Goal: Task Accomplishment & Management: Use online tool/utility

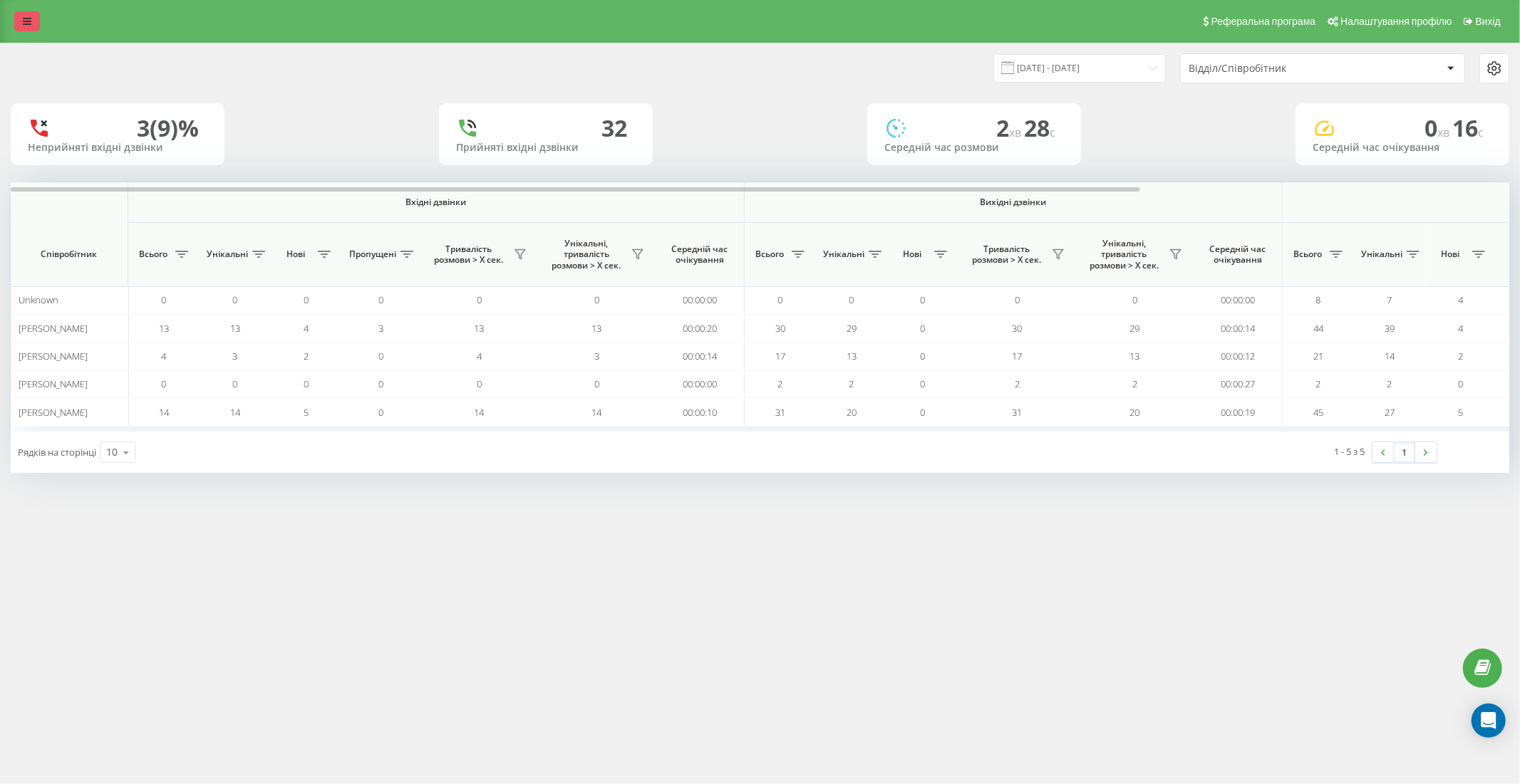
click at [29, 22] on icon at bounding box center [26, 21] width 9 height 10
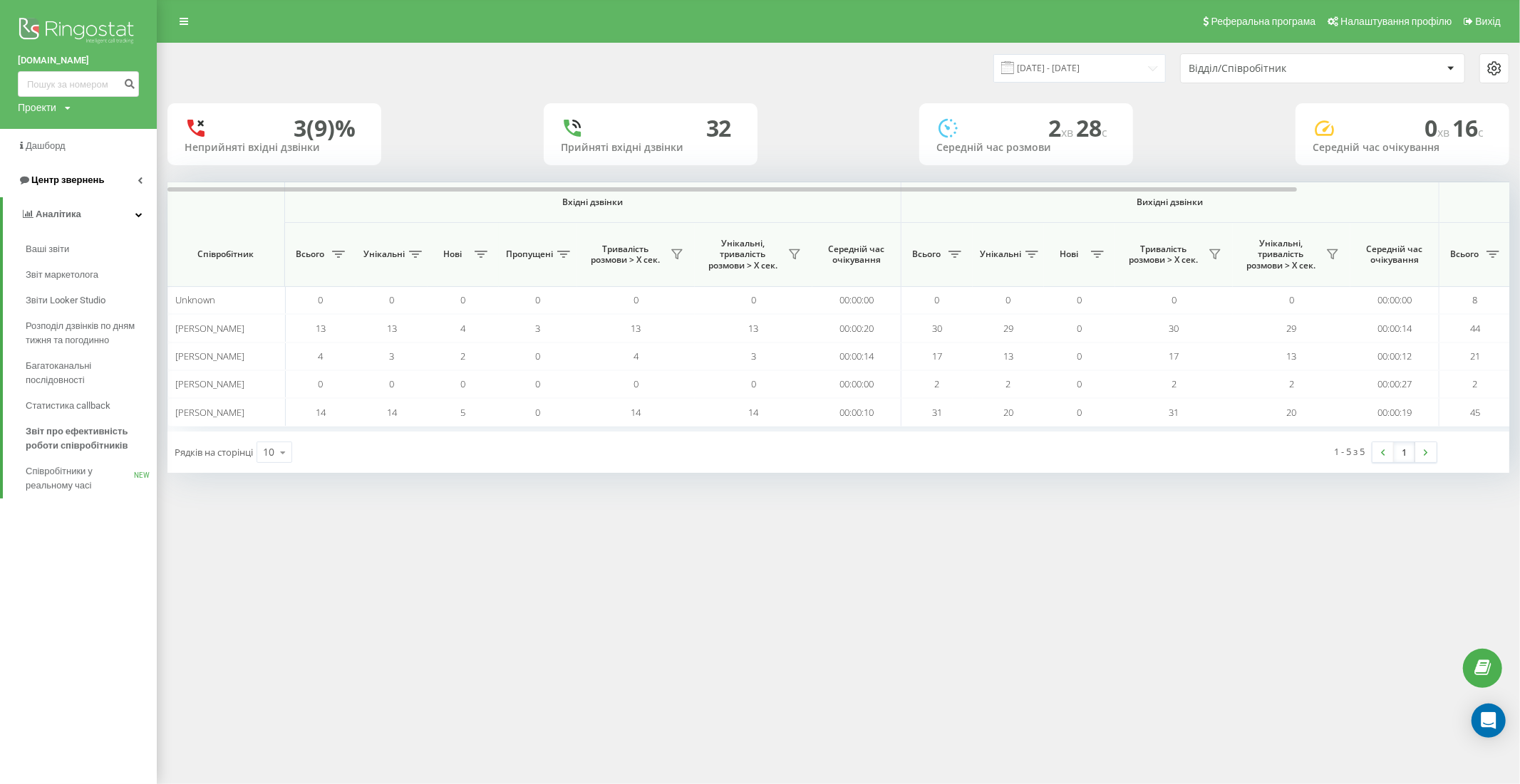
click at [77, 178] on span "Центр звернень" at bounding box center [68, 180] width 73 height 11
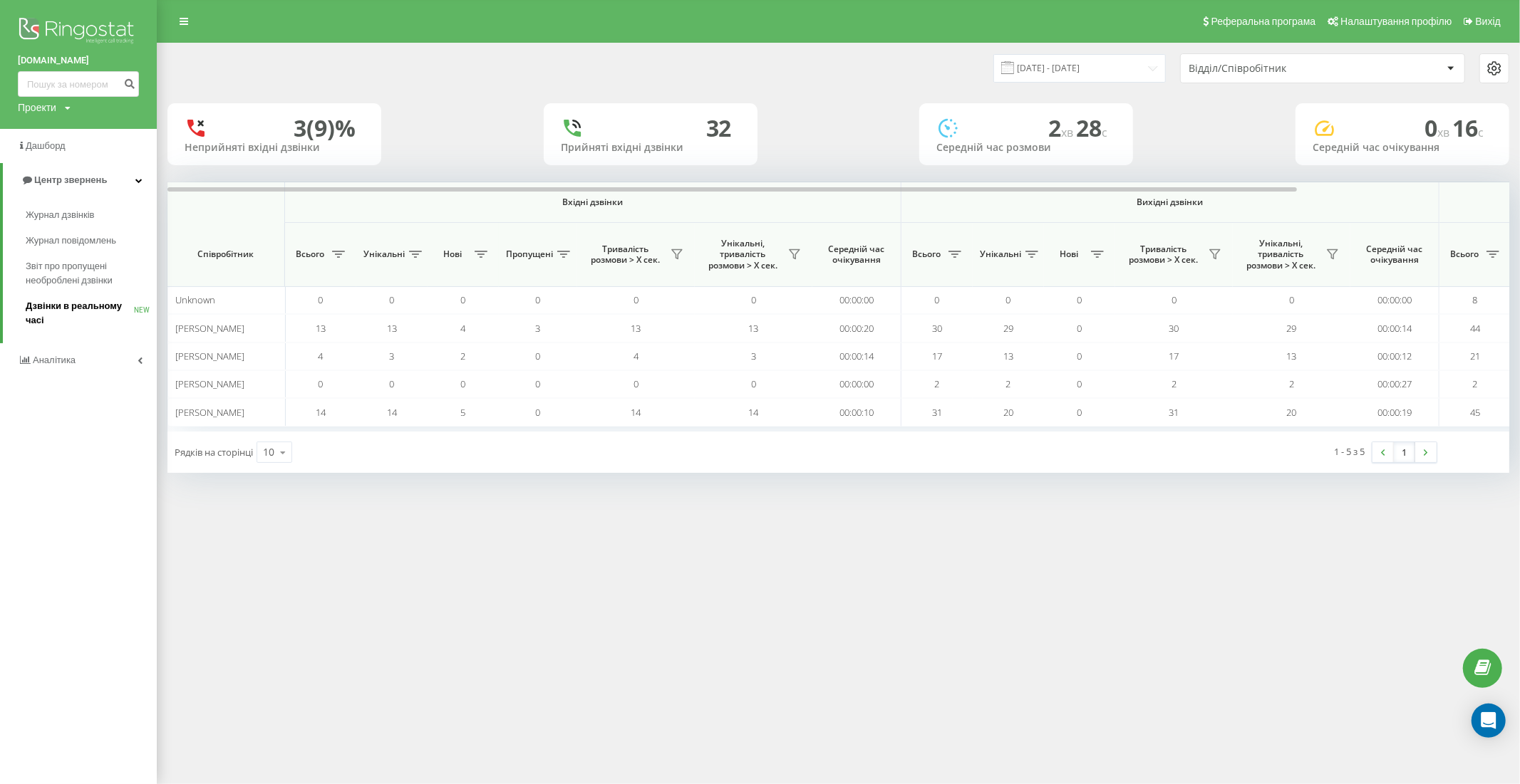
click at [53, 305] on span "Дзвінки в реальному часі" at bounding box center [80, 313] width 108 height 29
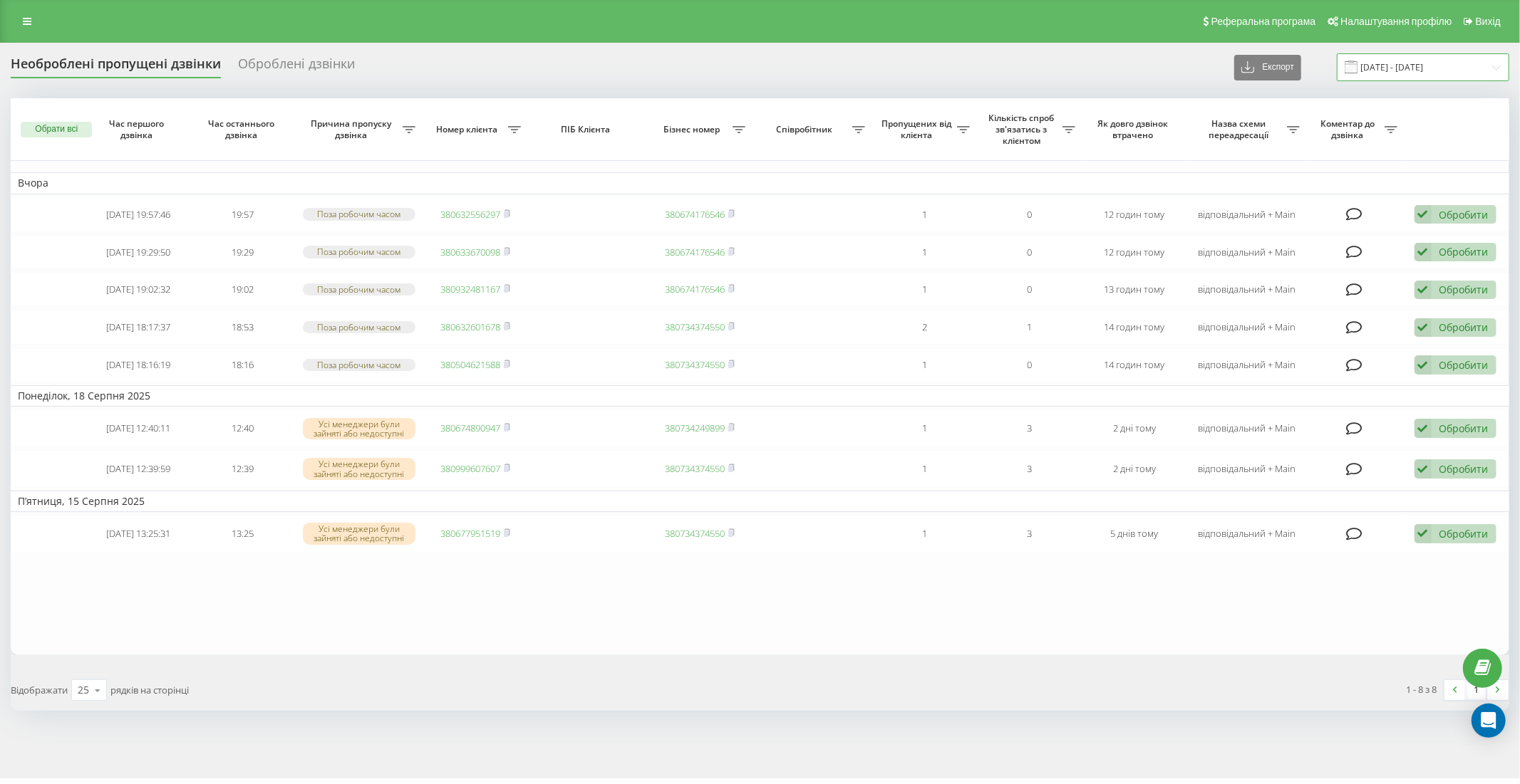
click at [1430, 62] on input "13.08.2025 - 19.08.2025" at bounding box center [1423, 67] width 172 height 28
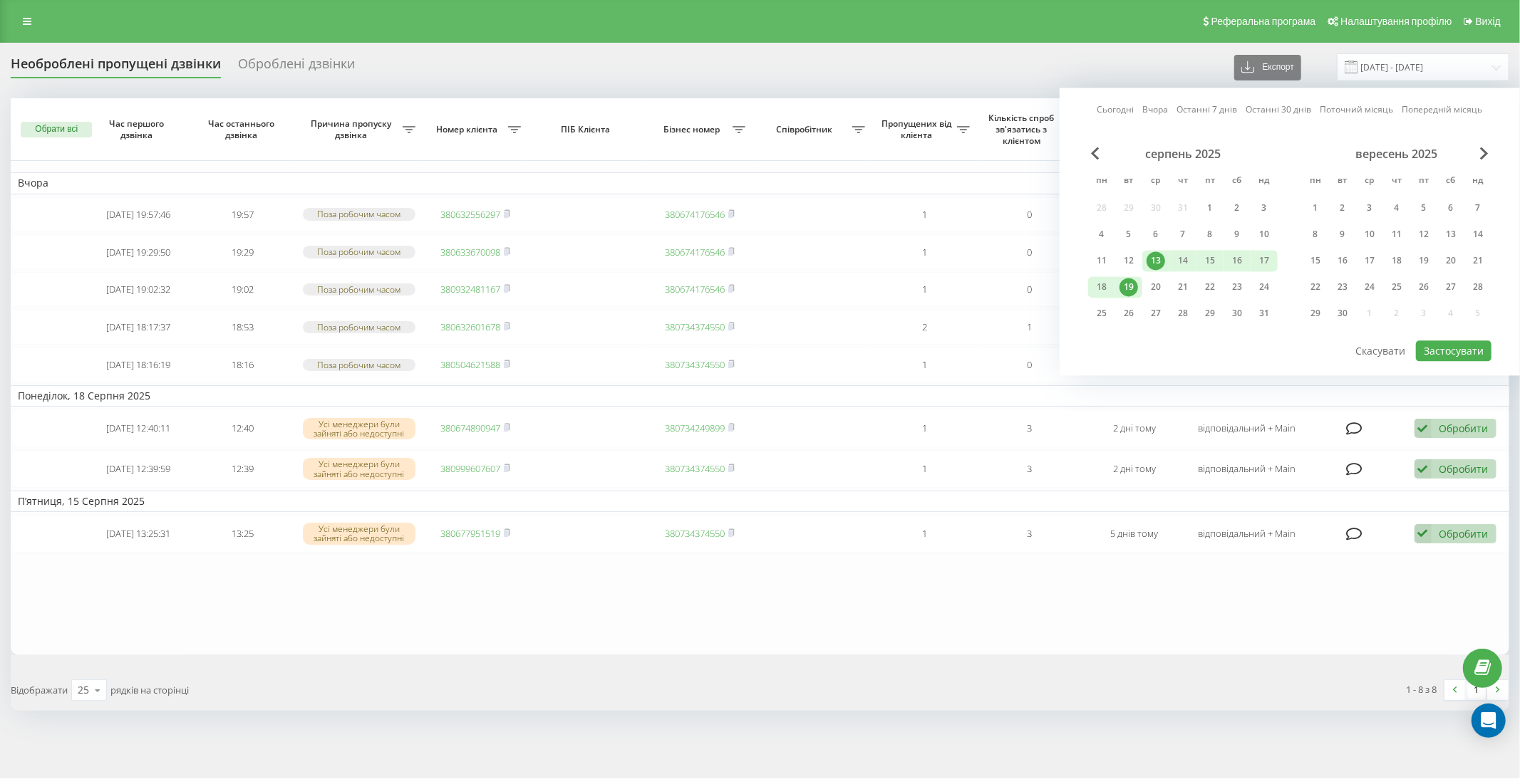
click at [1216, 104] on link "Останні 7 днів" at bounding box center [1207, 111] width 60 height 14
click at [1452, 349] on button "Застосувати" at bounding box center [1453, 350] width 76 height 21
type input "14.08.2025 - 20.08.2025"
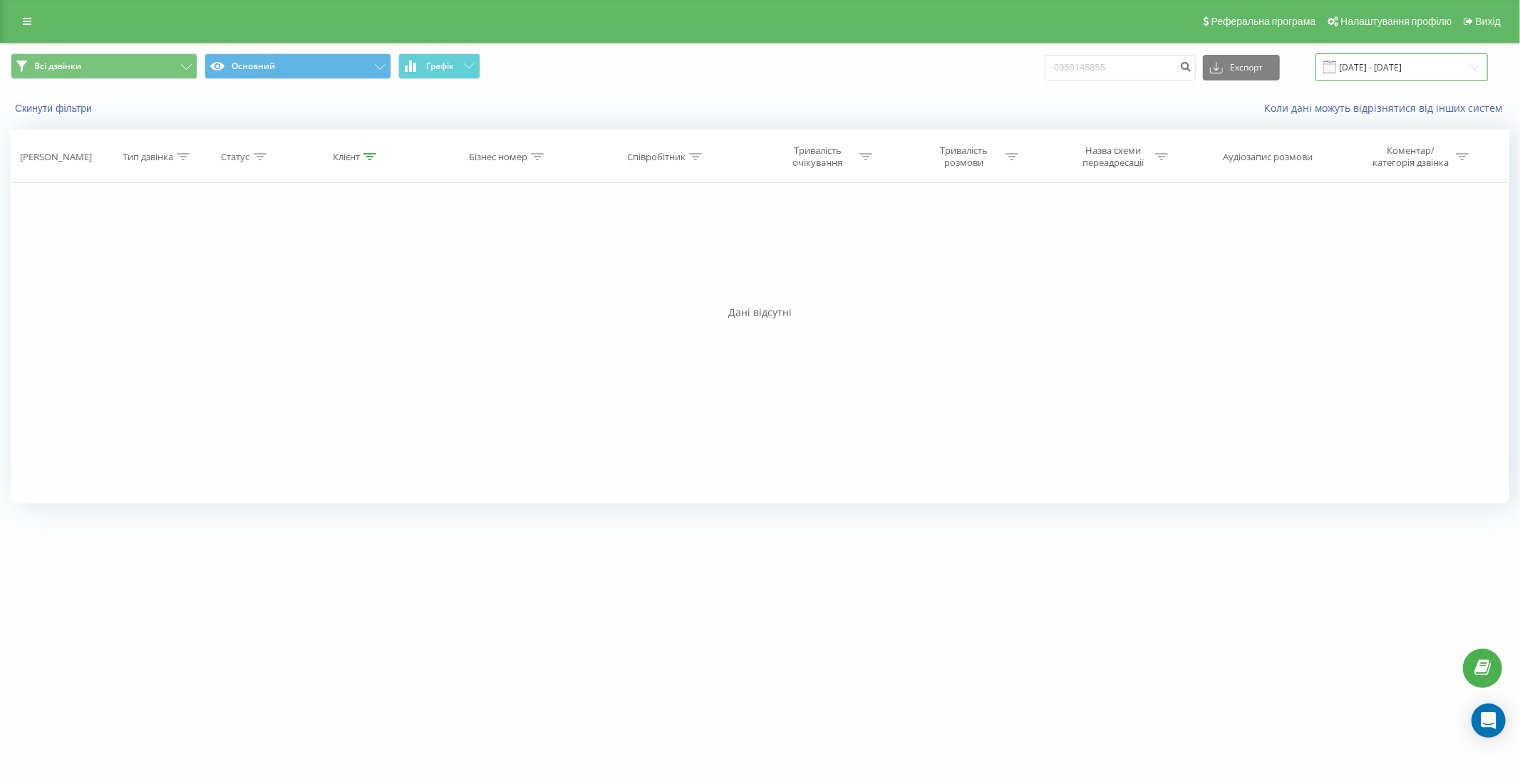
click at [1380, 57] on input "21.07.2025 - 19.08.2025" at bounding box center [1401, 67] width 172 height 28
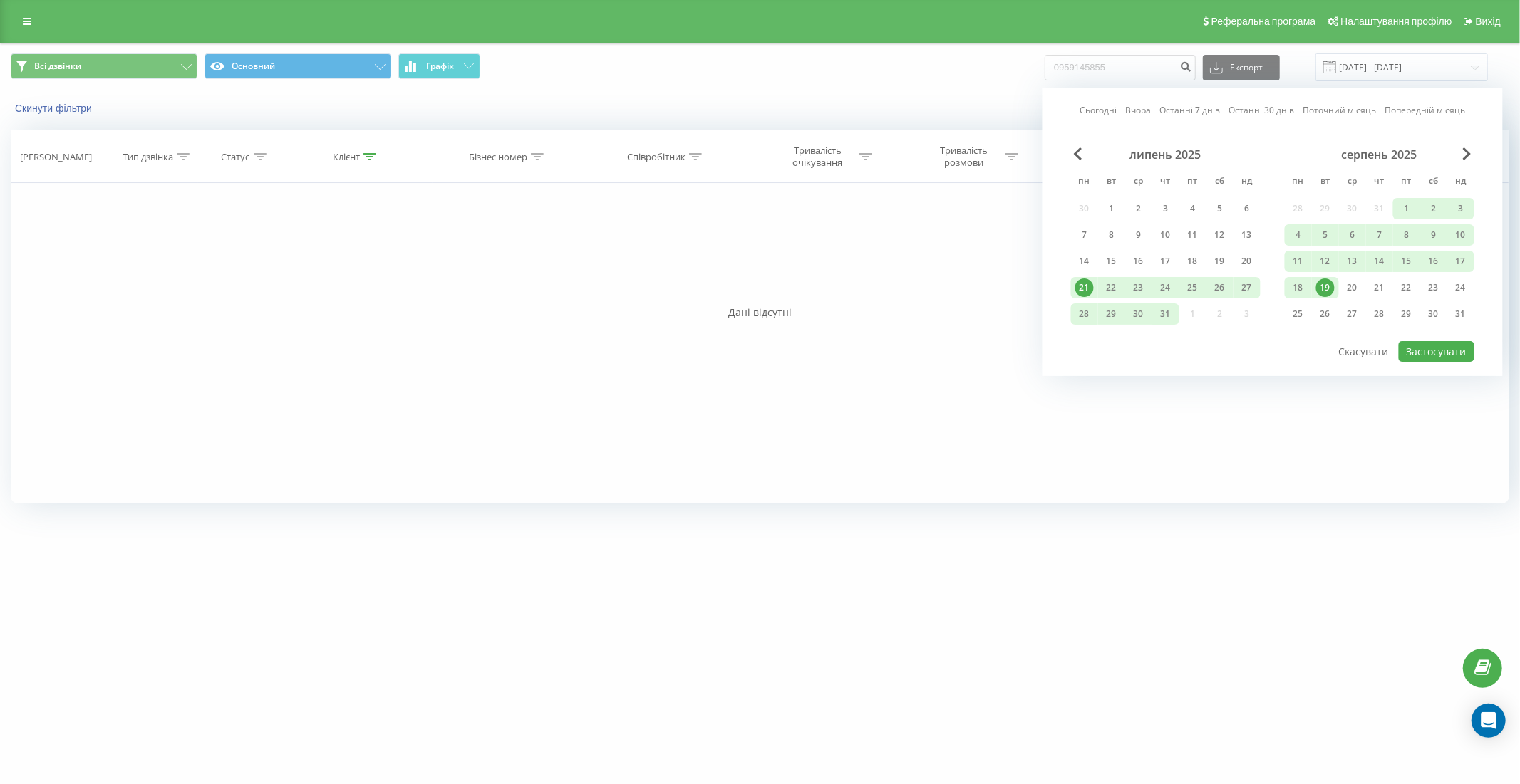
click at [1191, 104] on link "Останні 7 днів" at bounding box center [1190, 111] width 60 height 14
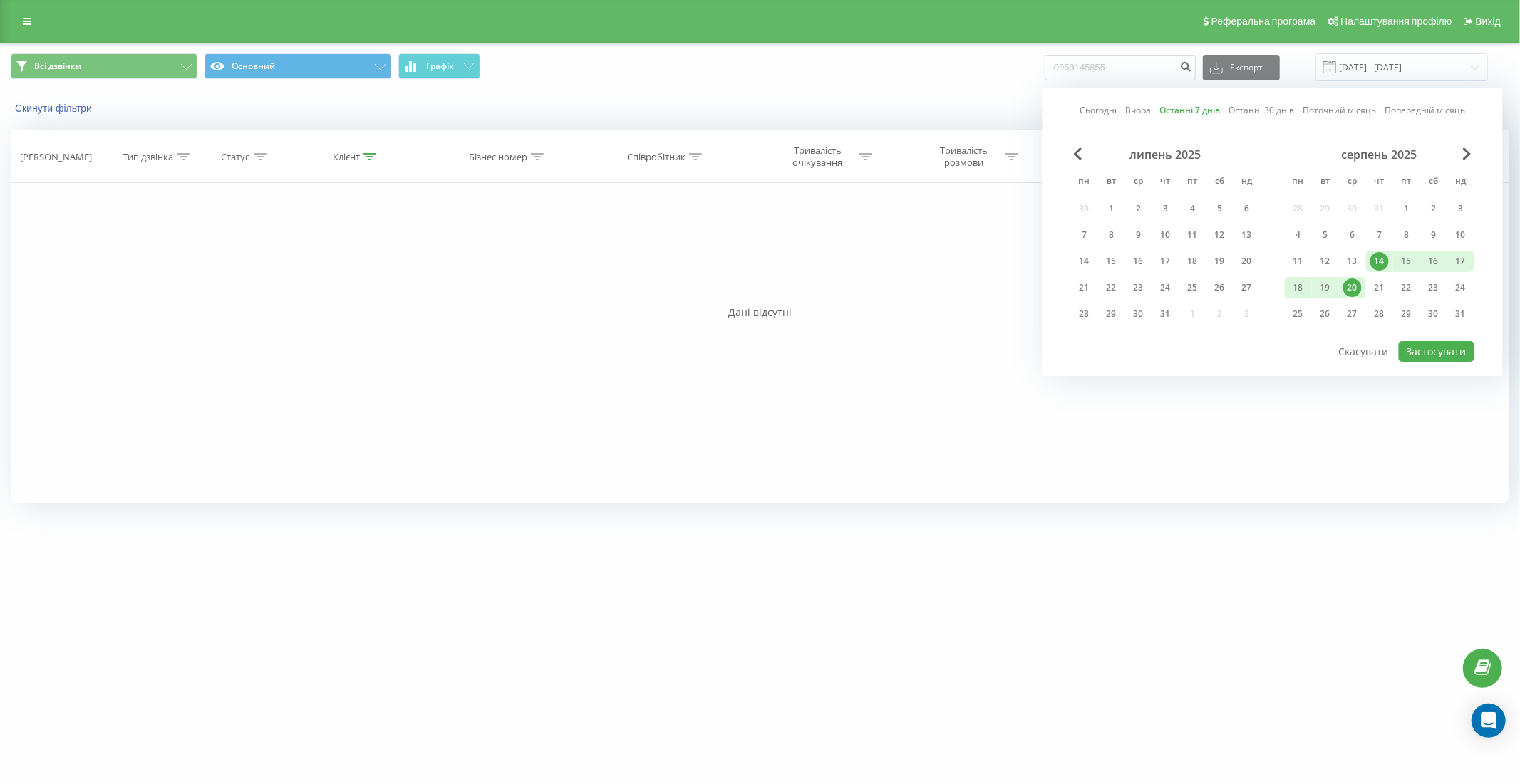
click at [1255, 107] on link "Останні 30 днів" at bounding box center [1261, 111] width 66 height 14
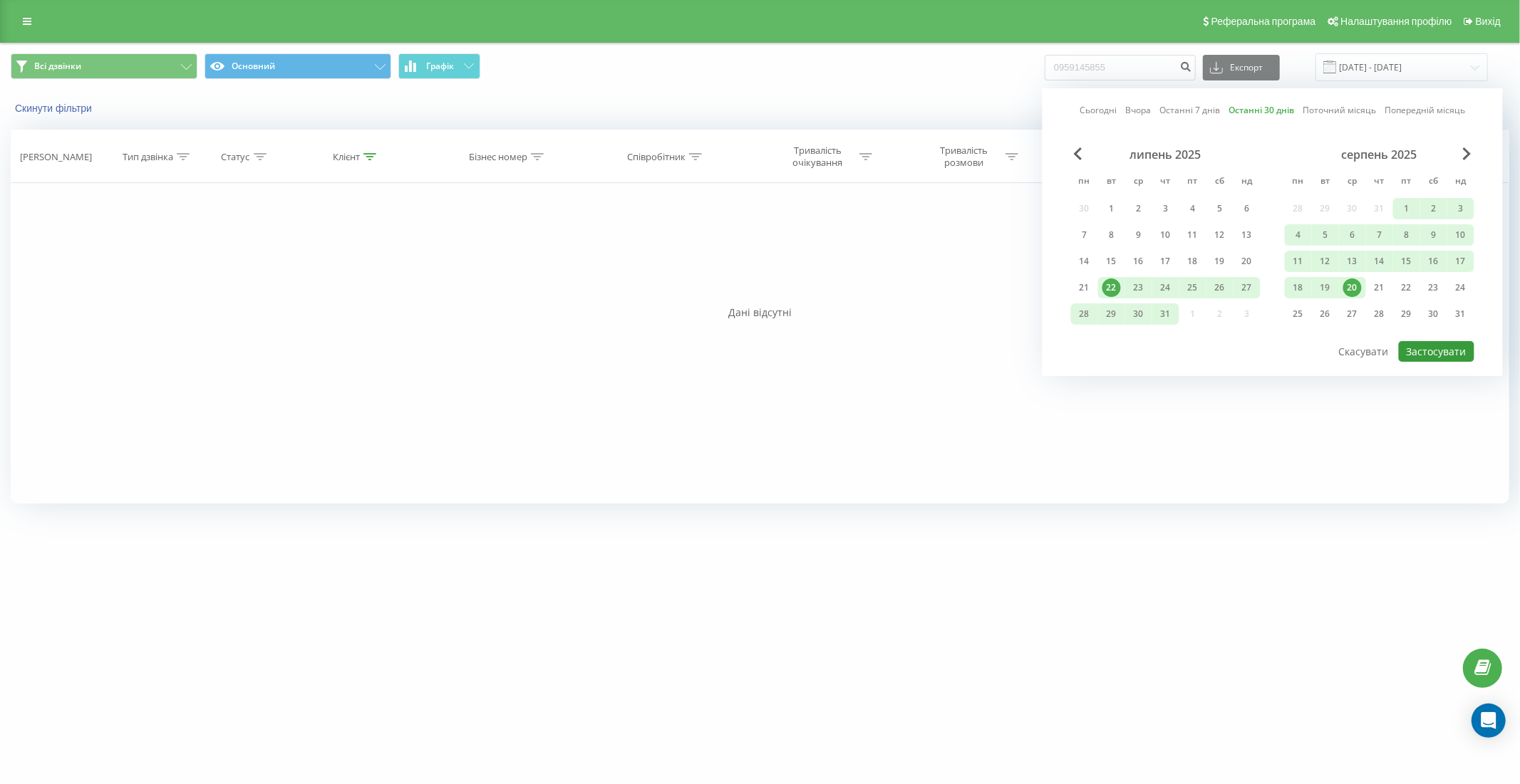
click at [1422, 341] on button "Застосувати" at bounding box center [1436, 351] width 76 height 21
type input "22.07.2025 - 20.08.2025"
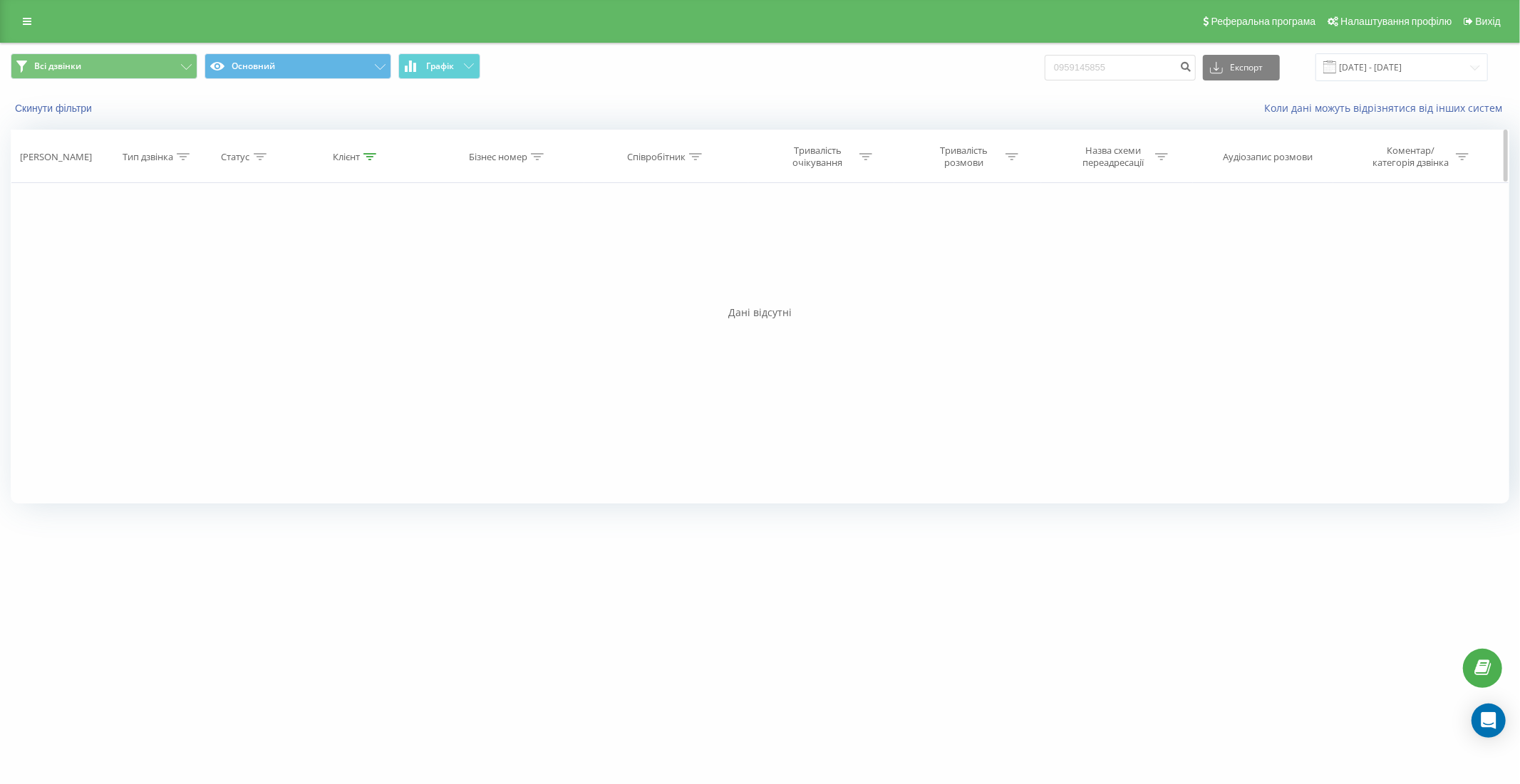
click at [372, 155] on icon at bounding box center [370, 156] width 13 height 7
click at [328, 285] on button "Скасувати" at bounding box center [324, 287] width 60 height 18
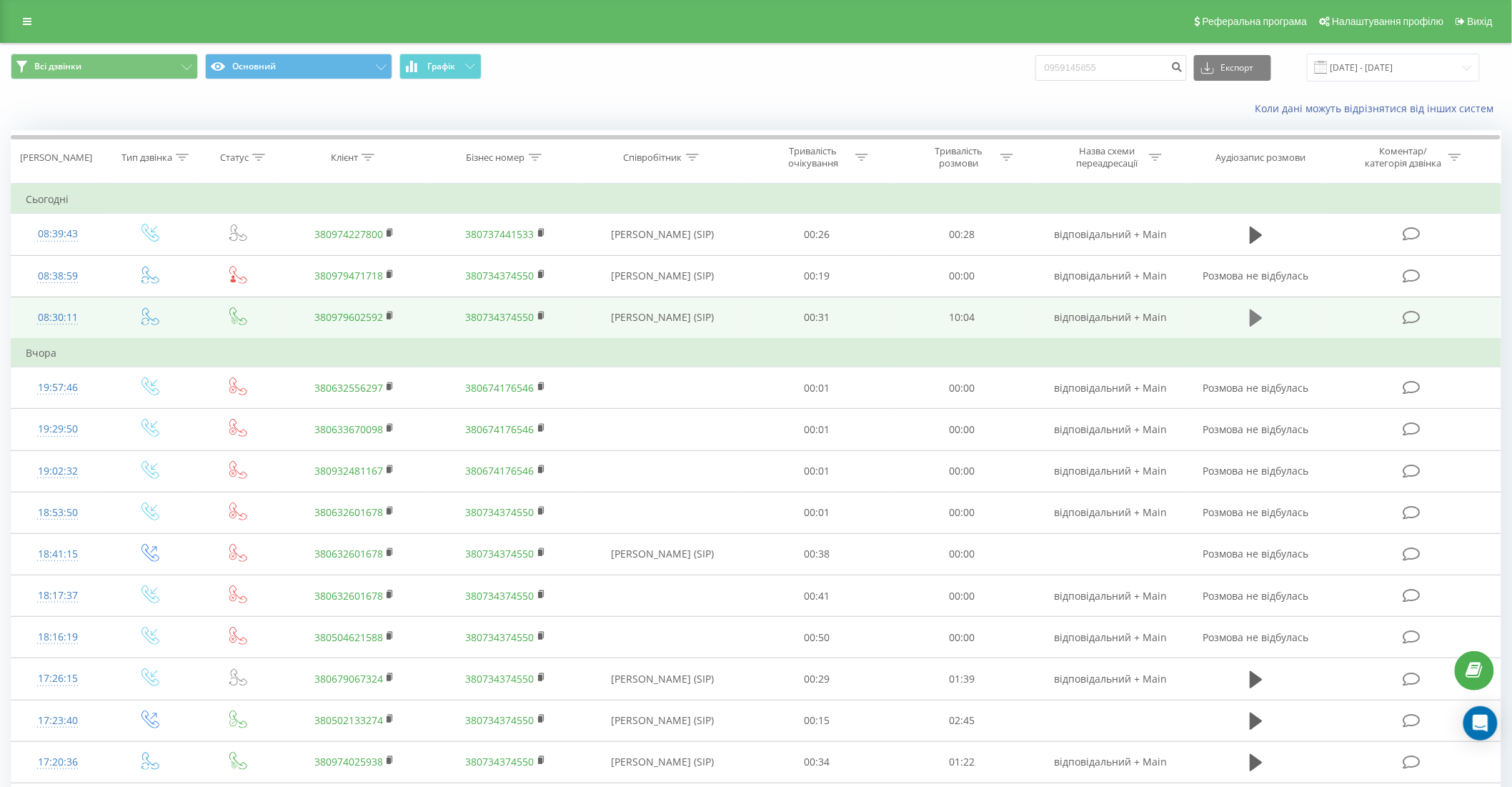
click at [1258, 315] on icon at bounding box center [1256, 318] width 13 height 17
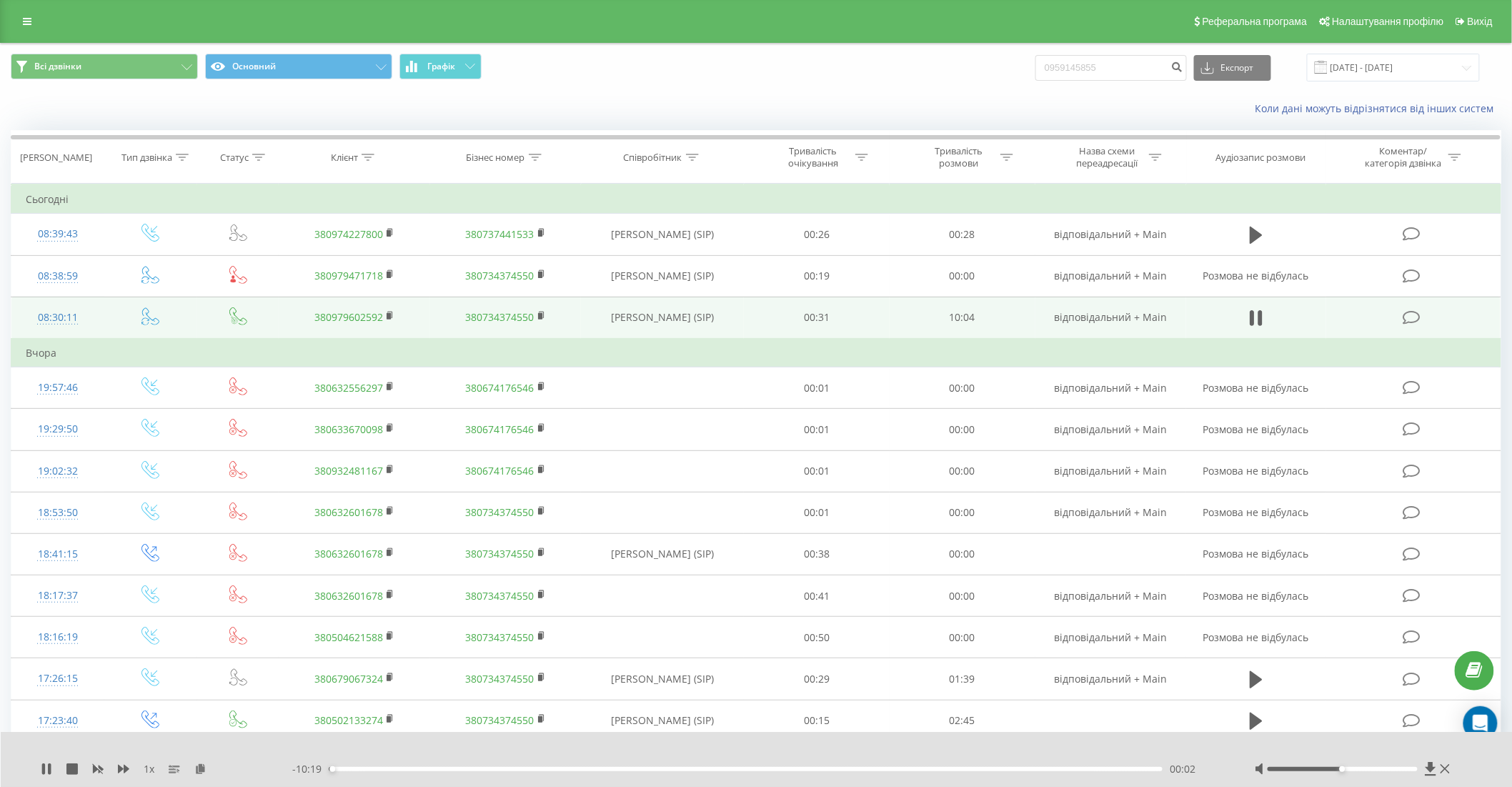
click at [376, 767] on div "00:02" at bounding box center [746, 769] width 834 height 5
click at [510, 767] on div "00:38" at bounding box center [746, 769] width 834 height 5
click at [859, 768] on div "02:22" at bounding box center [746, 769] width 834 height 5
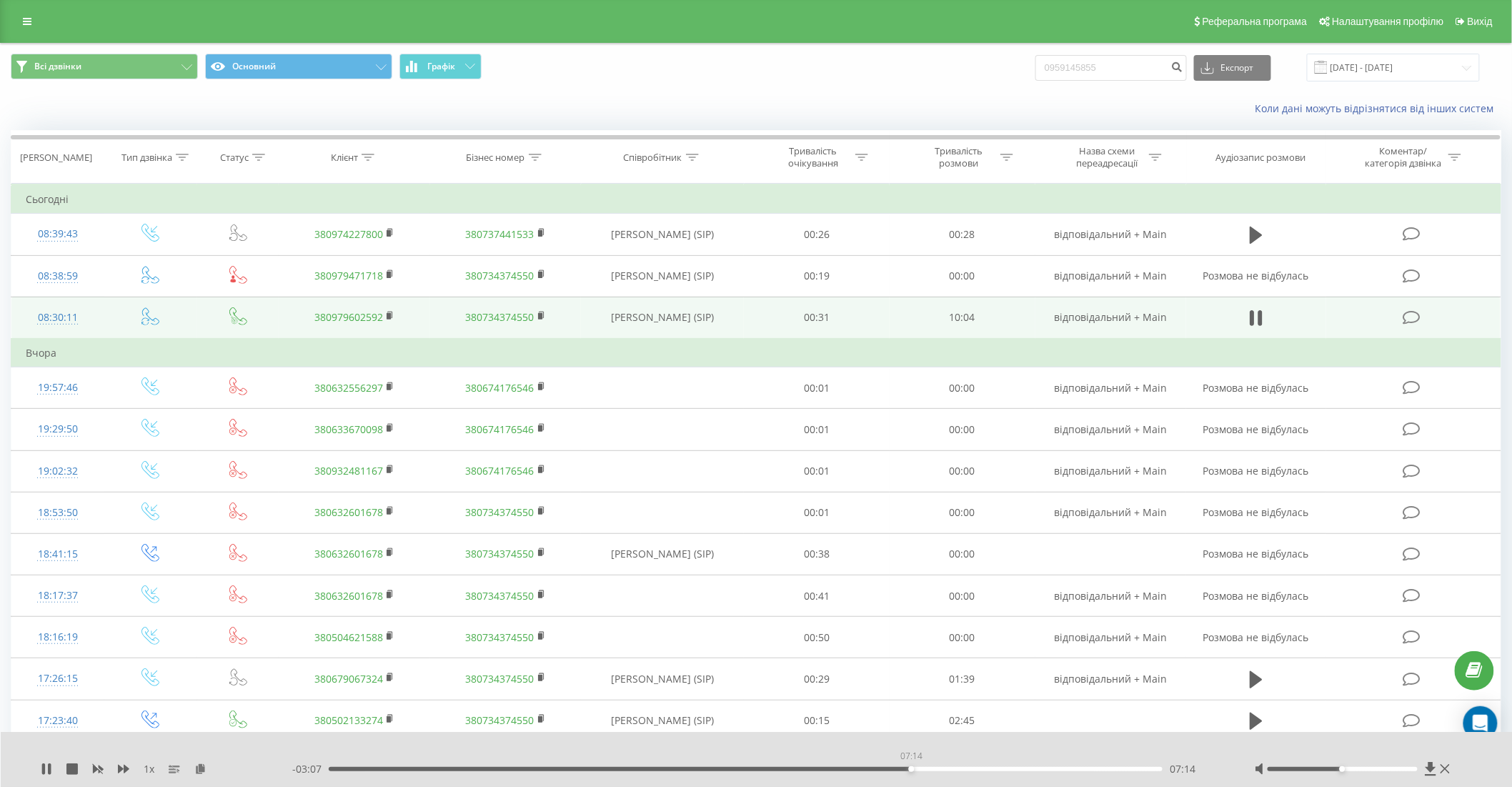
click at [911, 767] on div "07:14" at bounding box center [746, 769] width 834 height 5
click at [991, 767] on div "07:15" at bounding box center [746, 769] width 834 height 5
click at [1254, 320] on icon at bounding box center [1252, 318] width 5 height 16
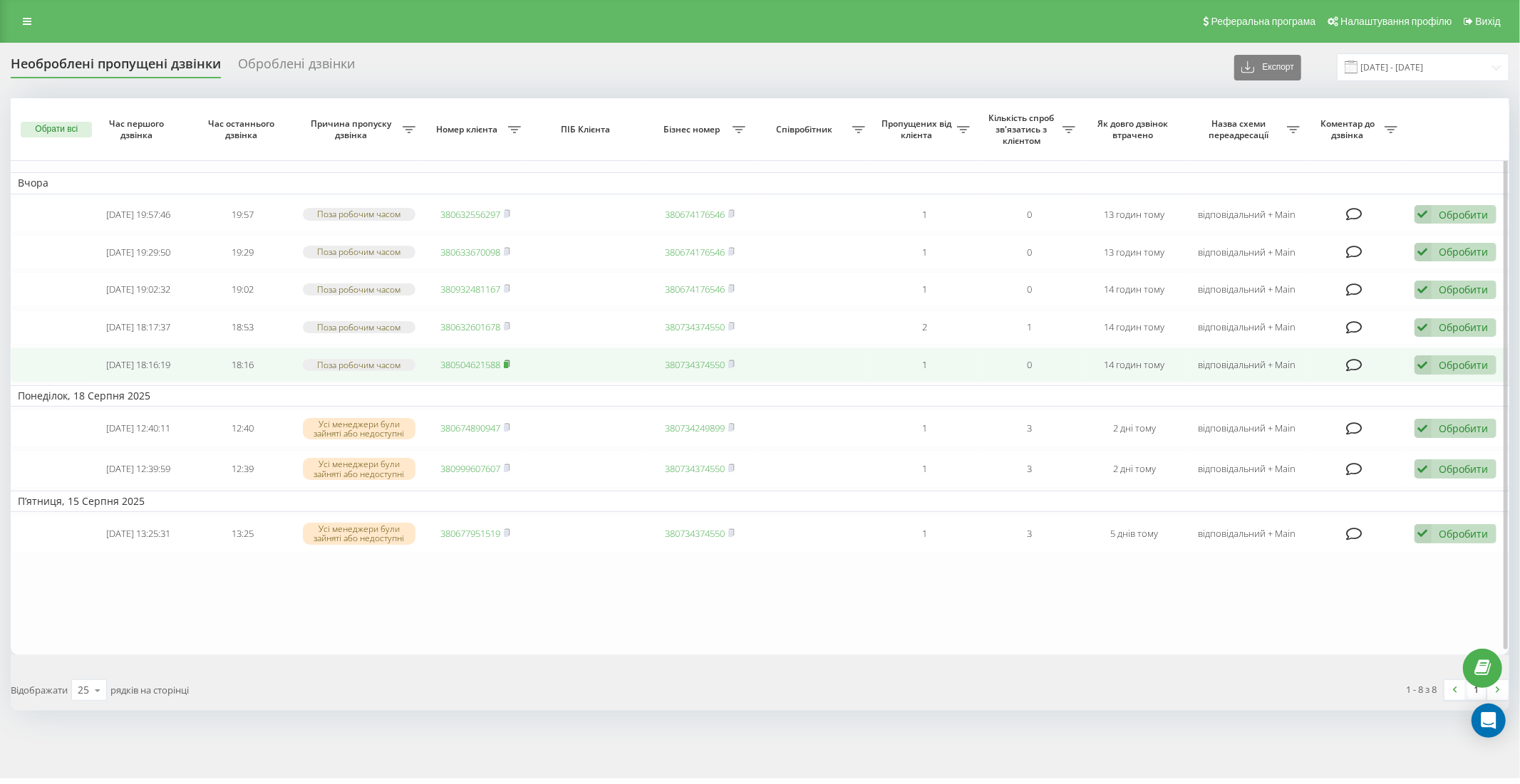
click at [508, 362] on rect at bounding box center [506, 365] width 5 height 6
click at [1457, 362] on div "Обробити" at bounding box center [1464, 365] width 50 height 14
click at [1347, 465] on div "Інший варіант" at bounding box center [1362, 465] width 267 height 26
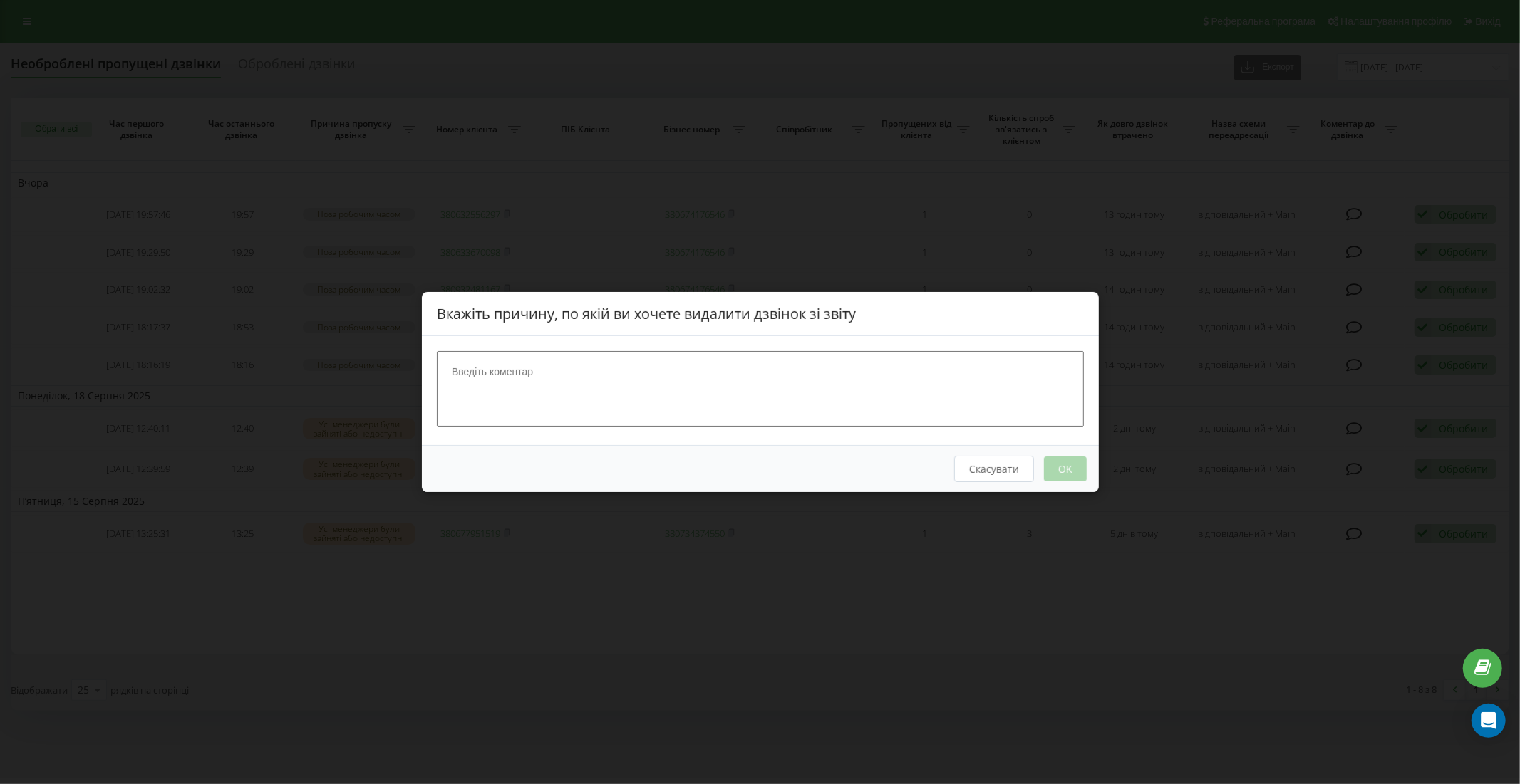
click at [914, 403] on textarea at bounding box center [760, 389] width 647 height 76
type textarea "+"
click at [1073, 461] on button "OK" at bounding box center [1064, 469] width 43 height 25
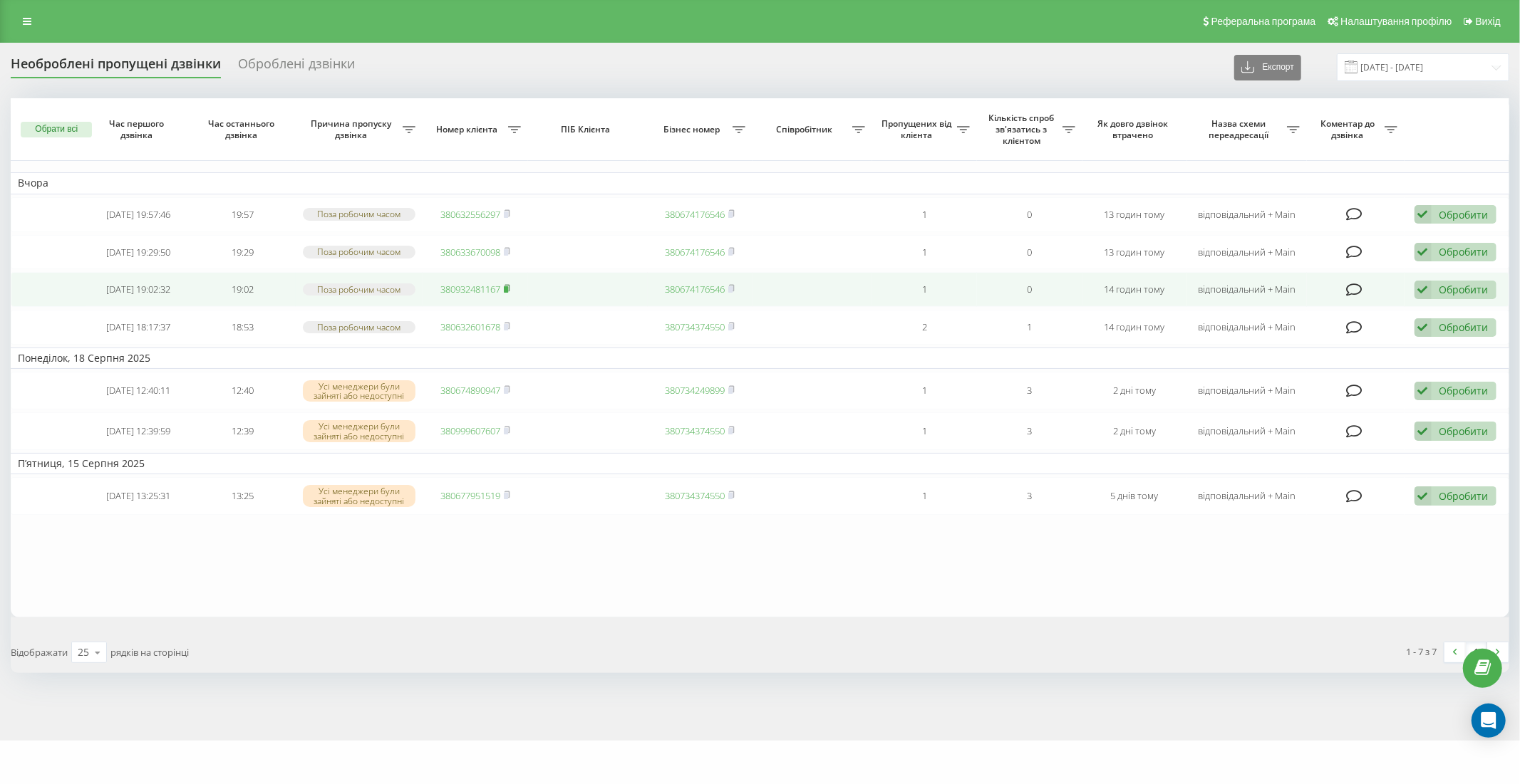
click at [508, 285] on icon at bounding box center [507, 288] width 6 height 9
click at [732, 285] on icon at bounding box center [732, 288] width 5 height 6
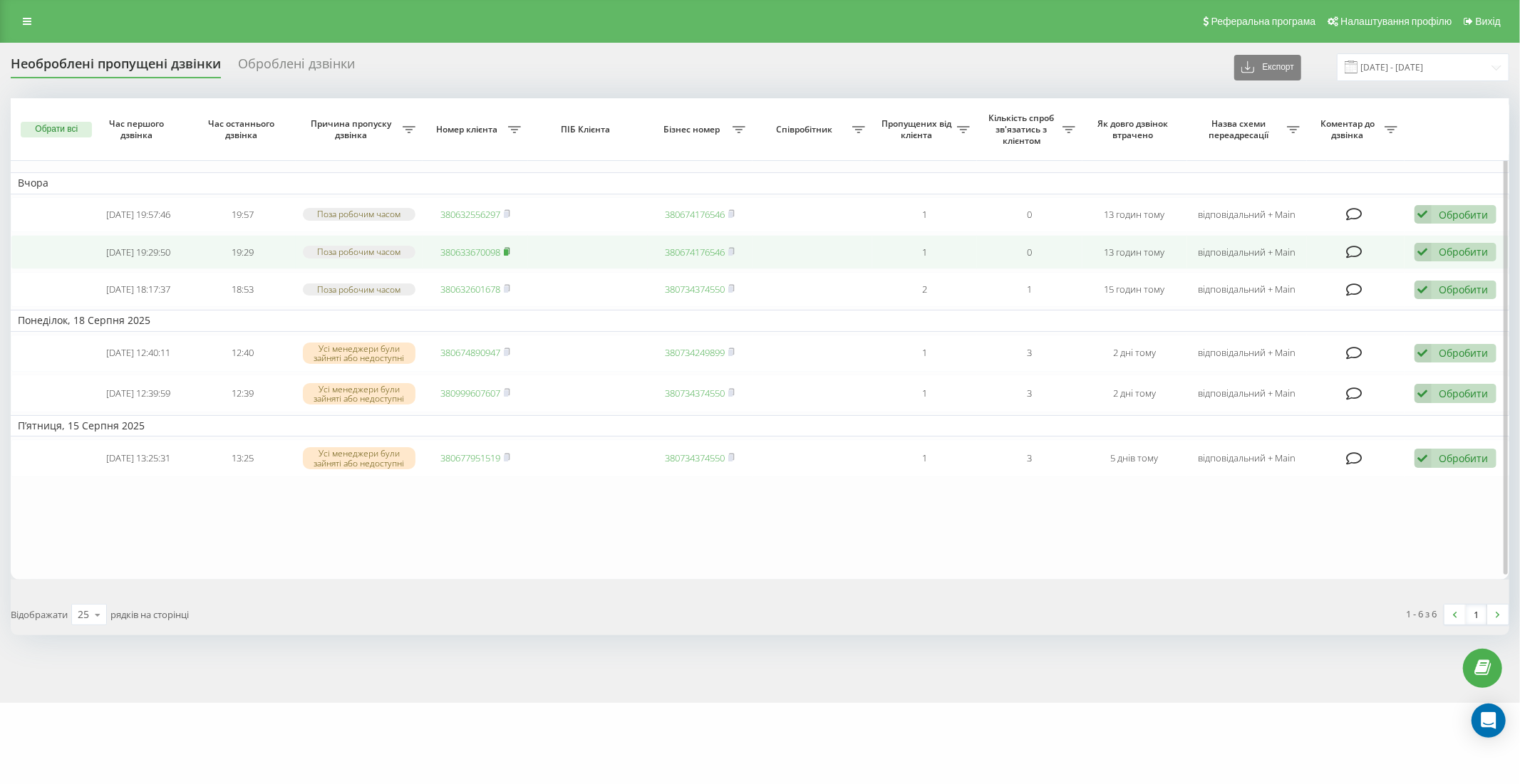
click at [508, 247] on icon at bounding box center [507, 251] width 6 height 9
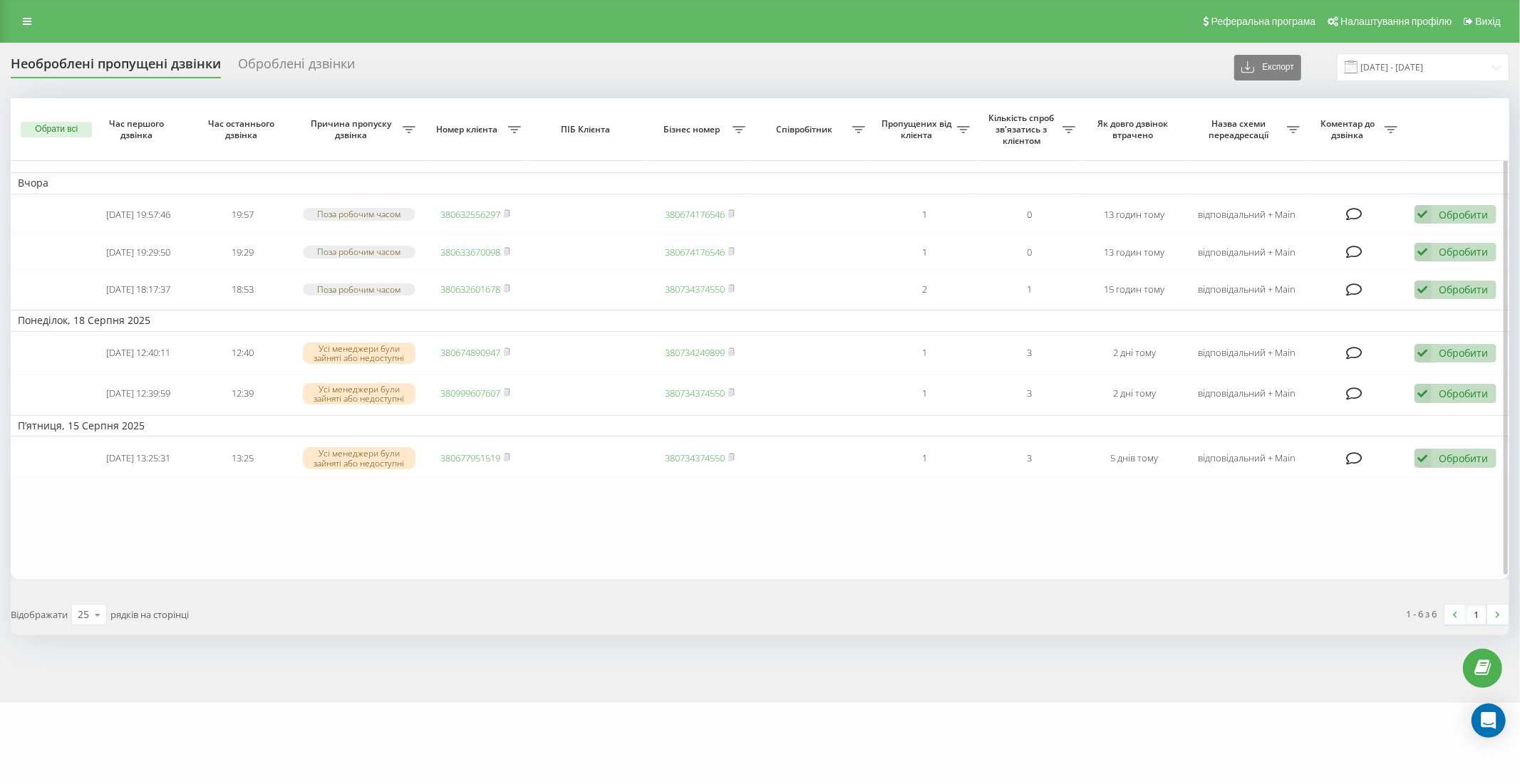
click at [288, 542] on table "Вчора [DATE] 19:57:46 19:57 Поза робочим часом 380632556297 380674176546 1 0 13…" at bounding box center [760, 339] width 1498 height 482
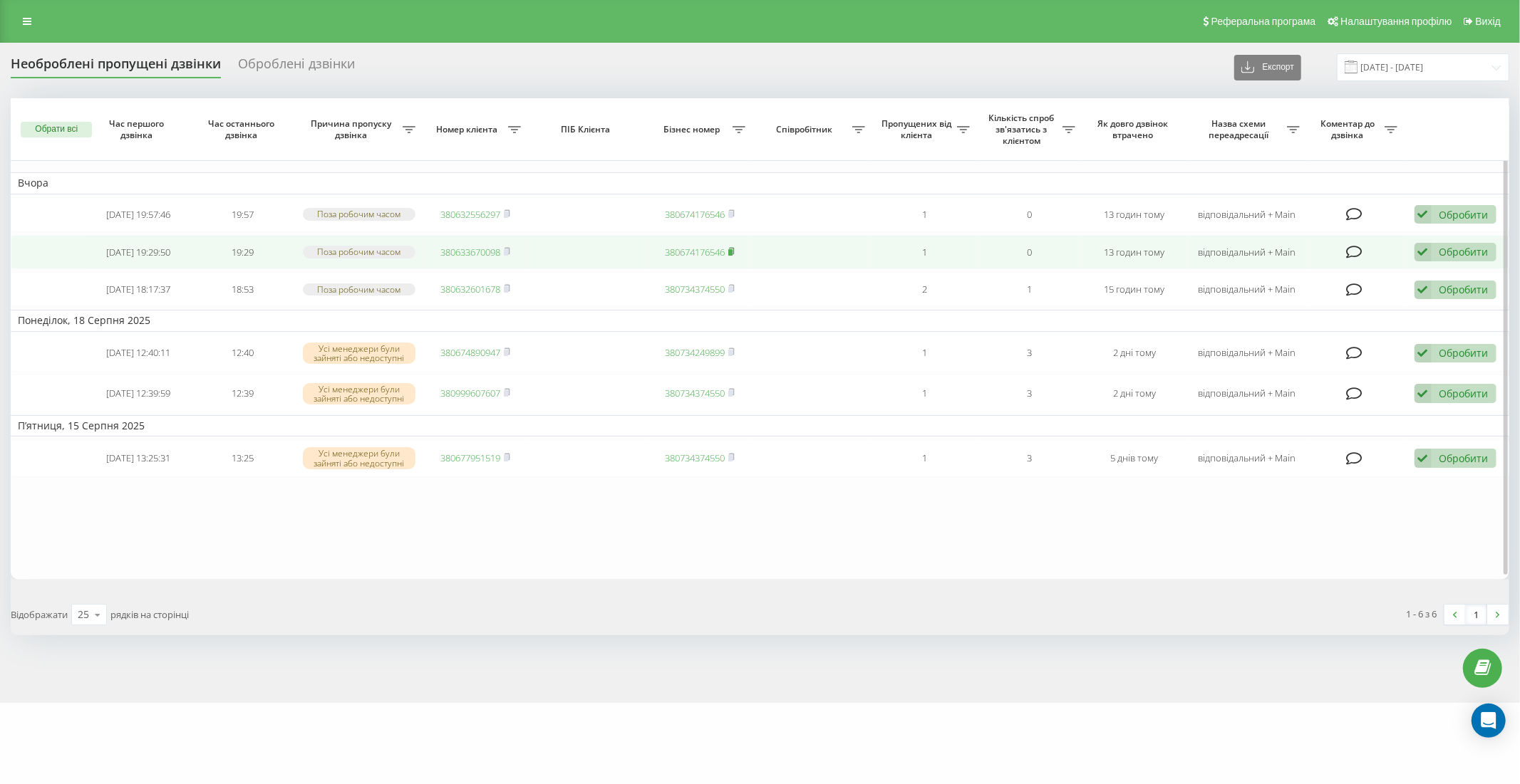
click at [735, 247] on icon at bounding box center [732, 251] width 5 height 6
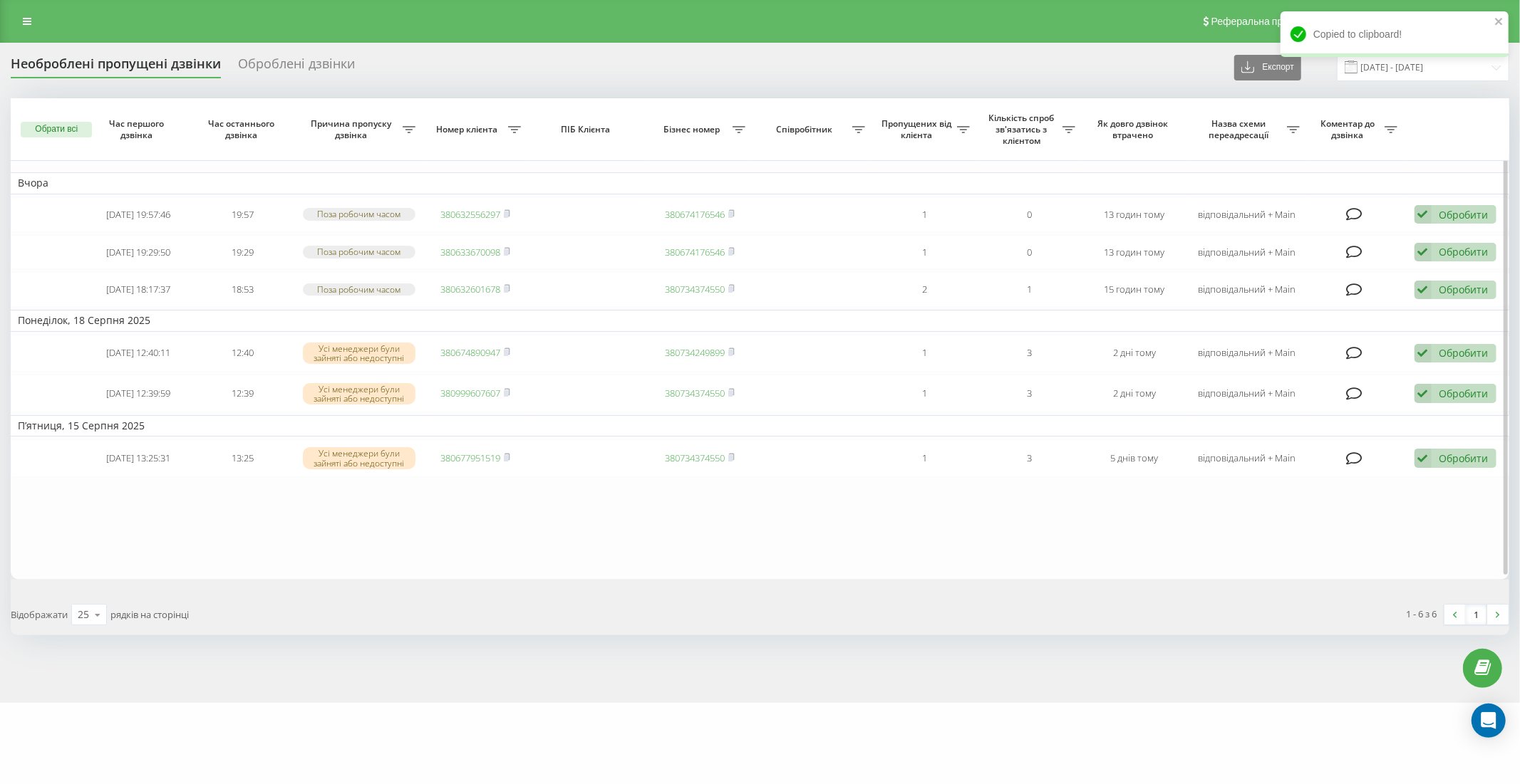
click at [254, 534] on table "Вчора [DATE] 19:57:46 19:57 Поза робочим часом 380632556297 380674176546 1 0 13…" at bounding box center [760, 339] width 1498 height 482
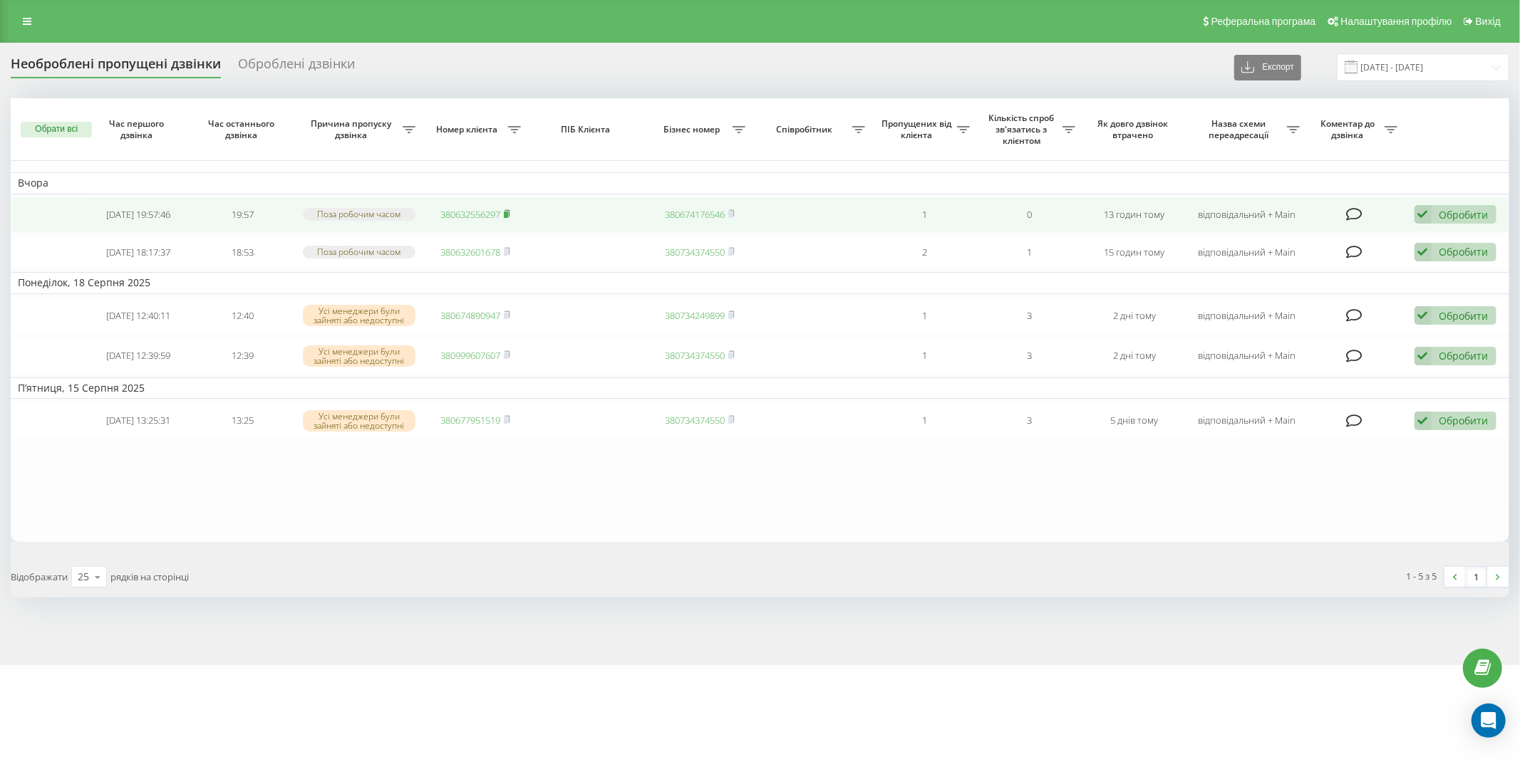
click at [508, 213] on rect at bounding box center [506, 215] width 5 height 6
click at [733, 210] on icon at bounding box center [732, 213] width 5 height 6
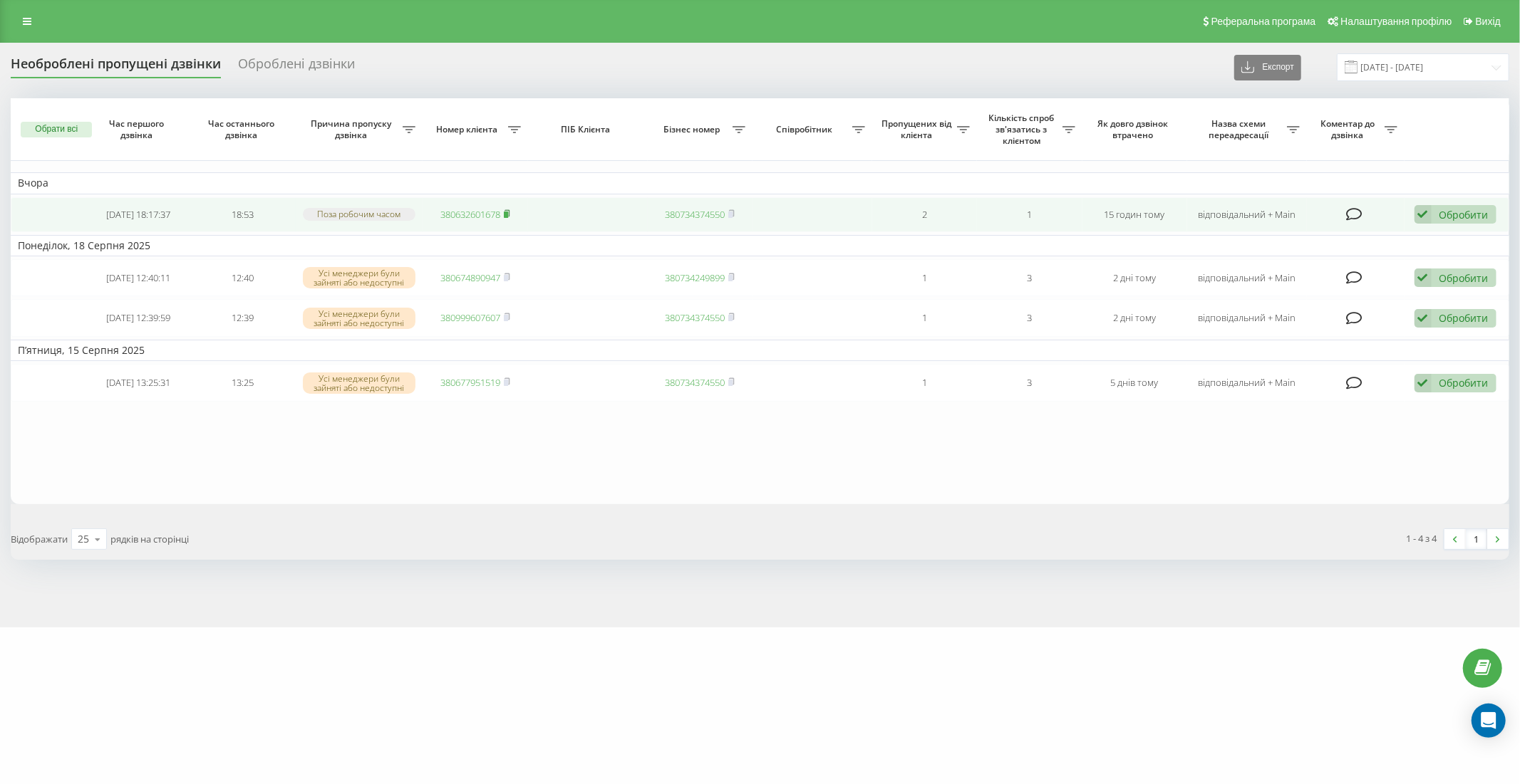
click at [507, 214] on rect at bounding box center [506, 215] width 5 height 6
